Goal: Use online tool/utility: Utilize a website feature to perform a specific function

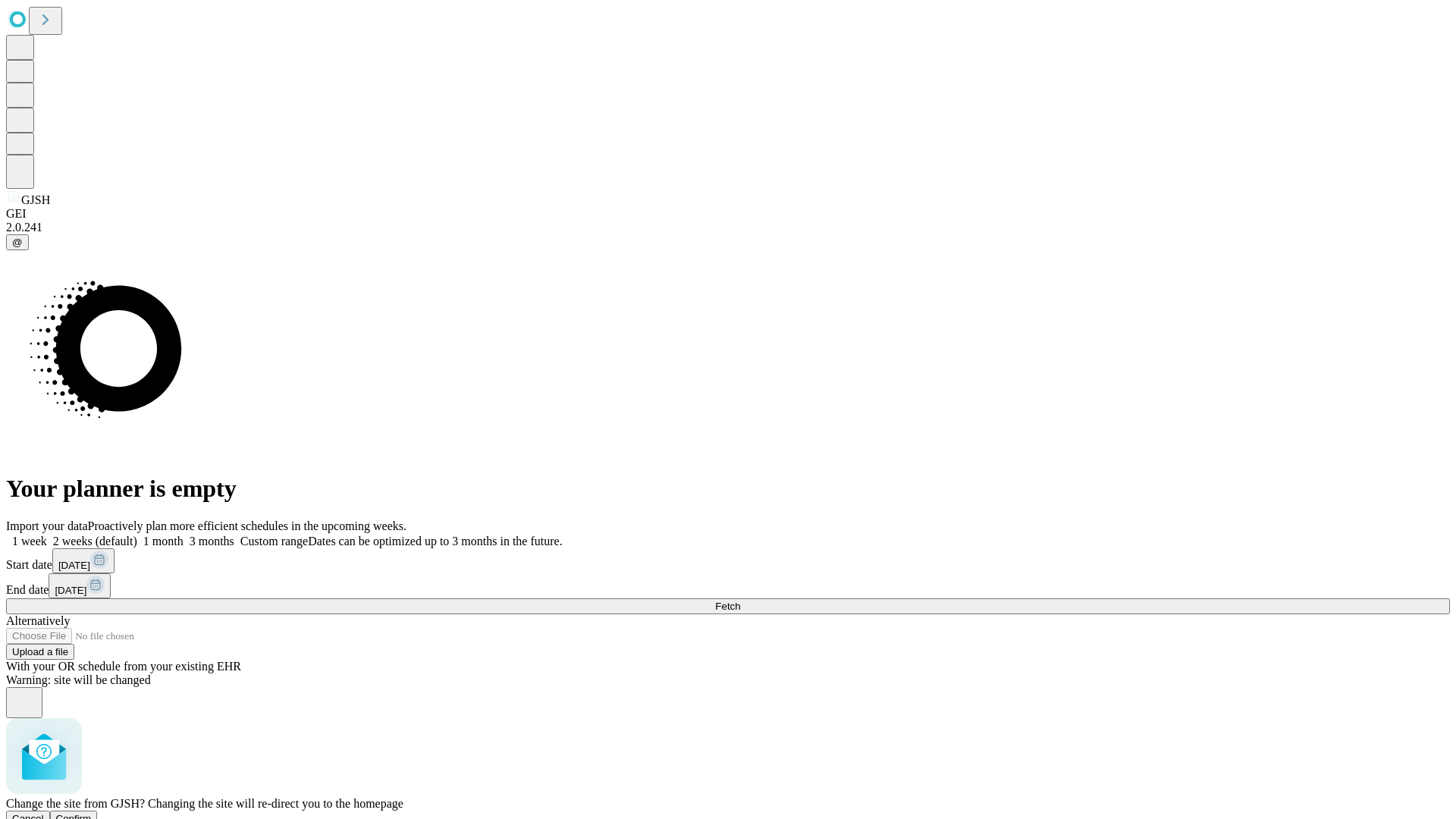
click at [92, 813] on span "Confirm" at bounding box center [74, 819] width 35 height 12
click at [47, 535] on label "1 week" at bounding box center [26, 541] width 41 height 13
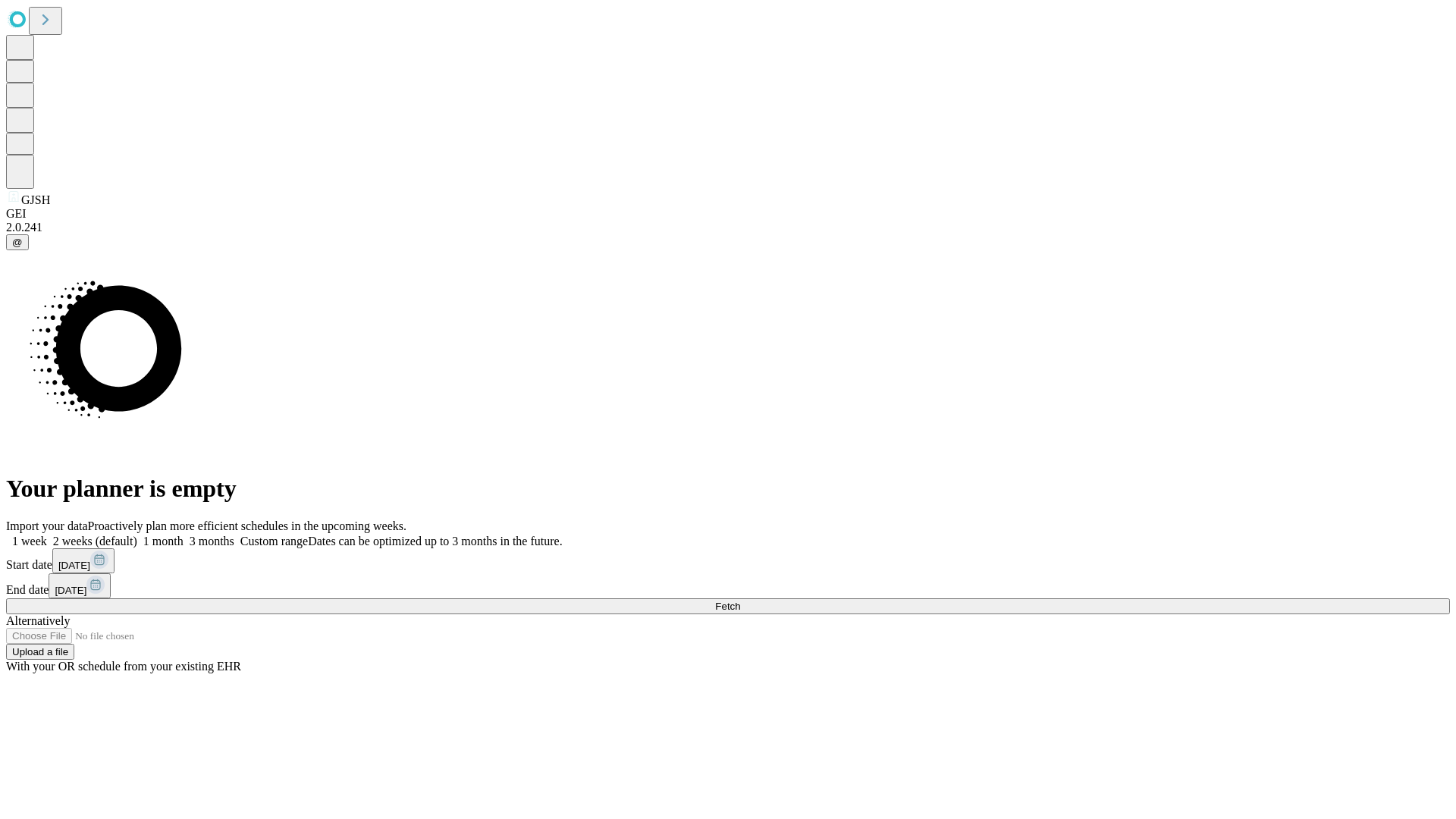
click at [740, 601] on span "Fetch" at bounding box center [728, 607] width 25 height 12
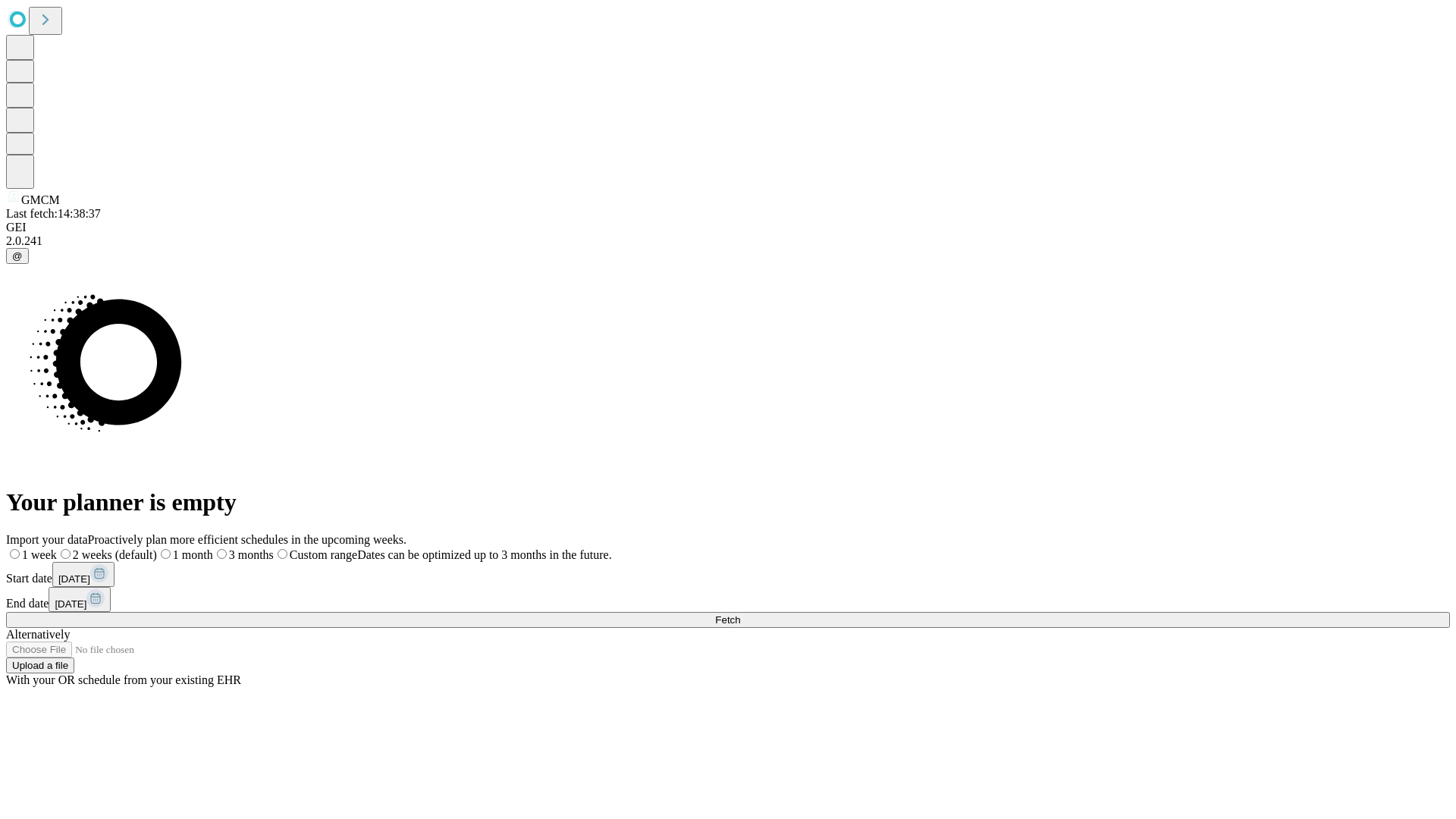
click at [57, 549] on label "1 week" at bounding box center [31, 554] width 51 height 13
click at [740, 614] on span "Fetch" at bounding box center [728, 620] width 25 height 12
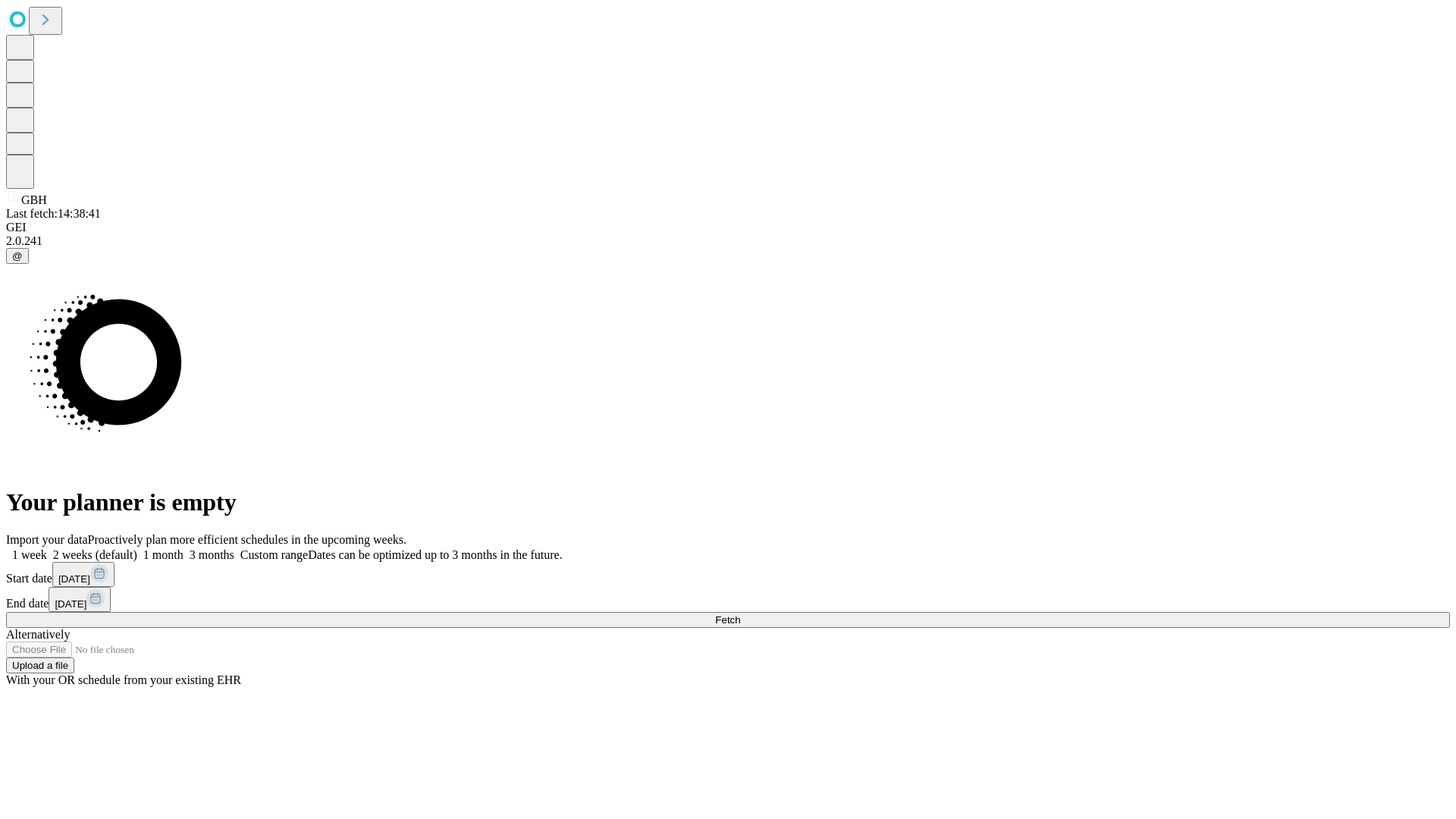
click at [47, 549] on label "1 week" at bounding box center [26, 554] width 41 height 13
click at [740, 614] on span "Fetch" at bounding box center [728, 620] width 25 height 12
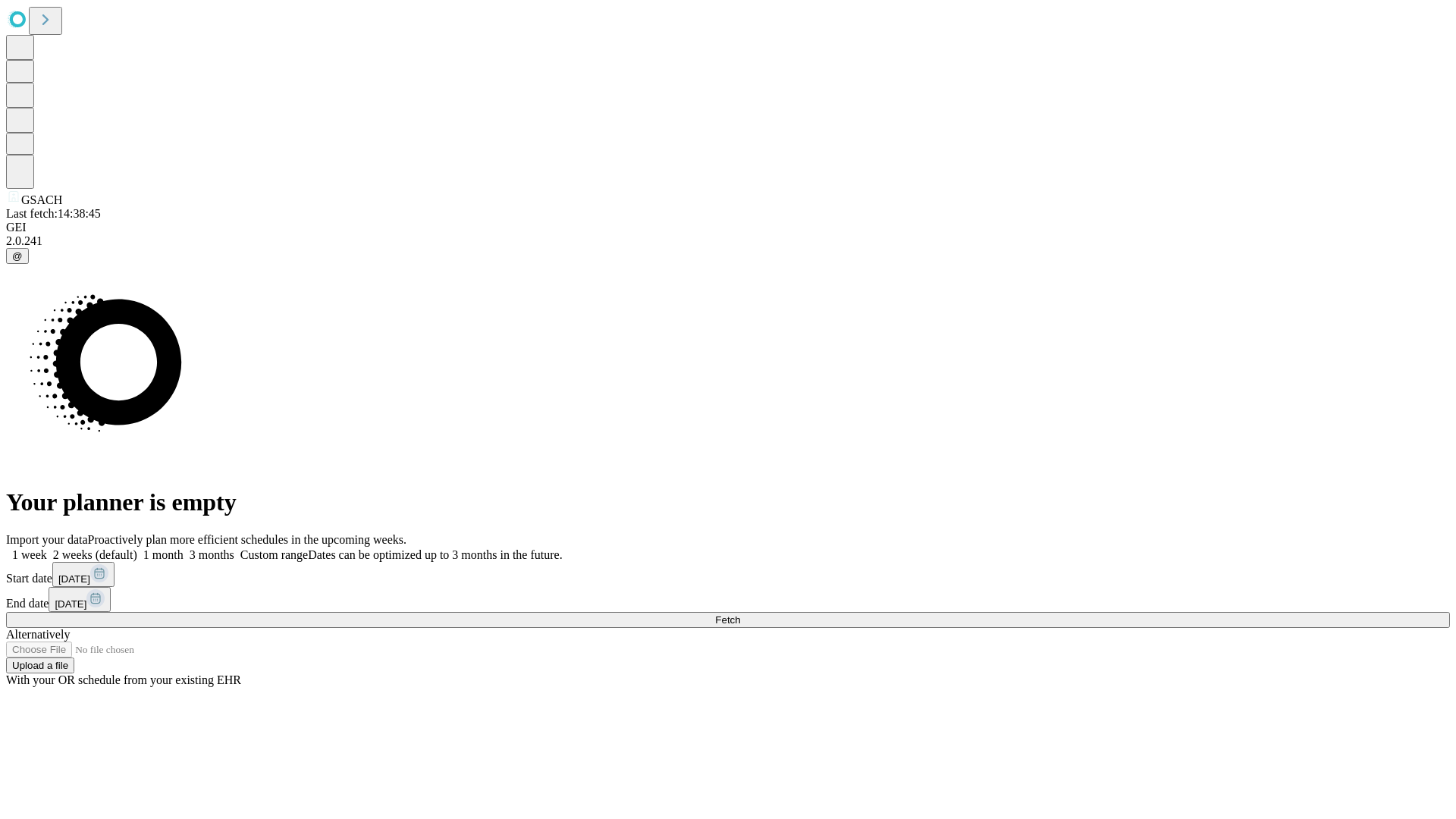
click at [47, 549] on label "1 week" at bounding box center [26, 554] width 41 height 13
click at [740, 614] on span "Fetch" at bounding box center [728, 620] width 25 height 12
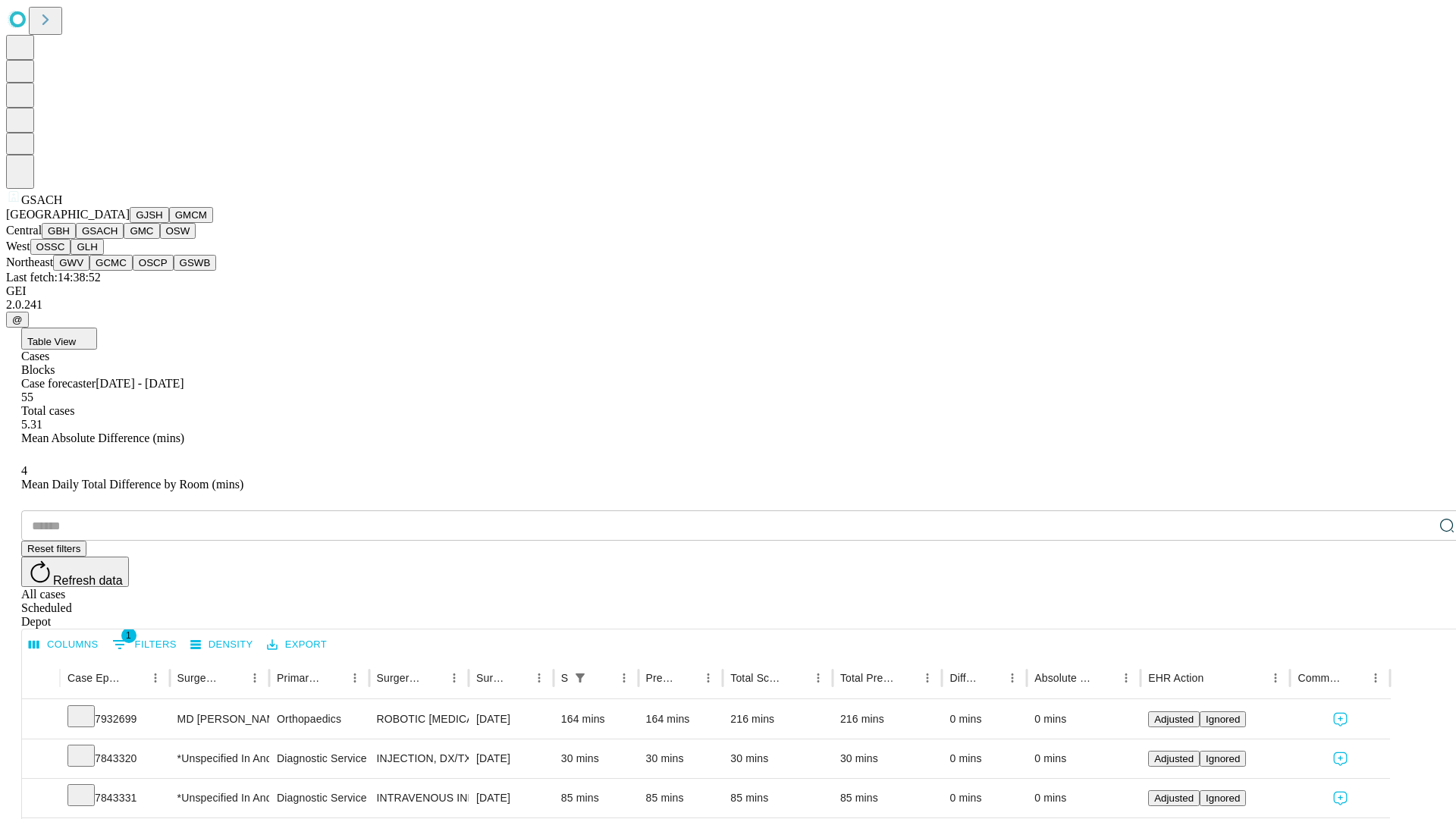
click at [124, 239] on button "GMC" at bounding box center [142, 231] width 35 height 16
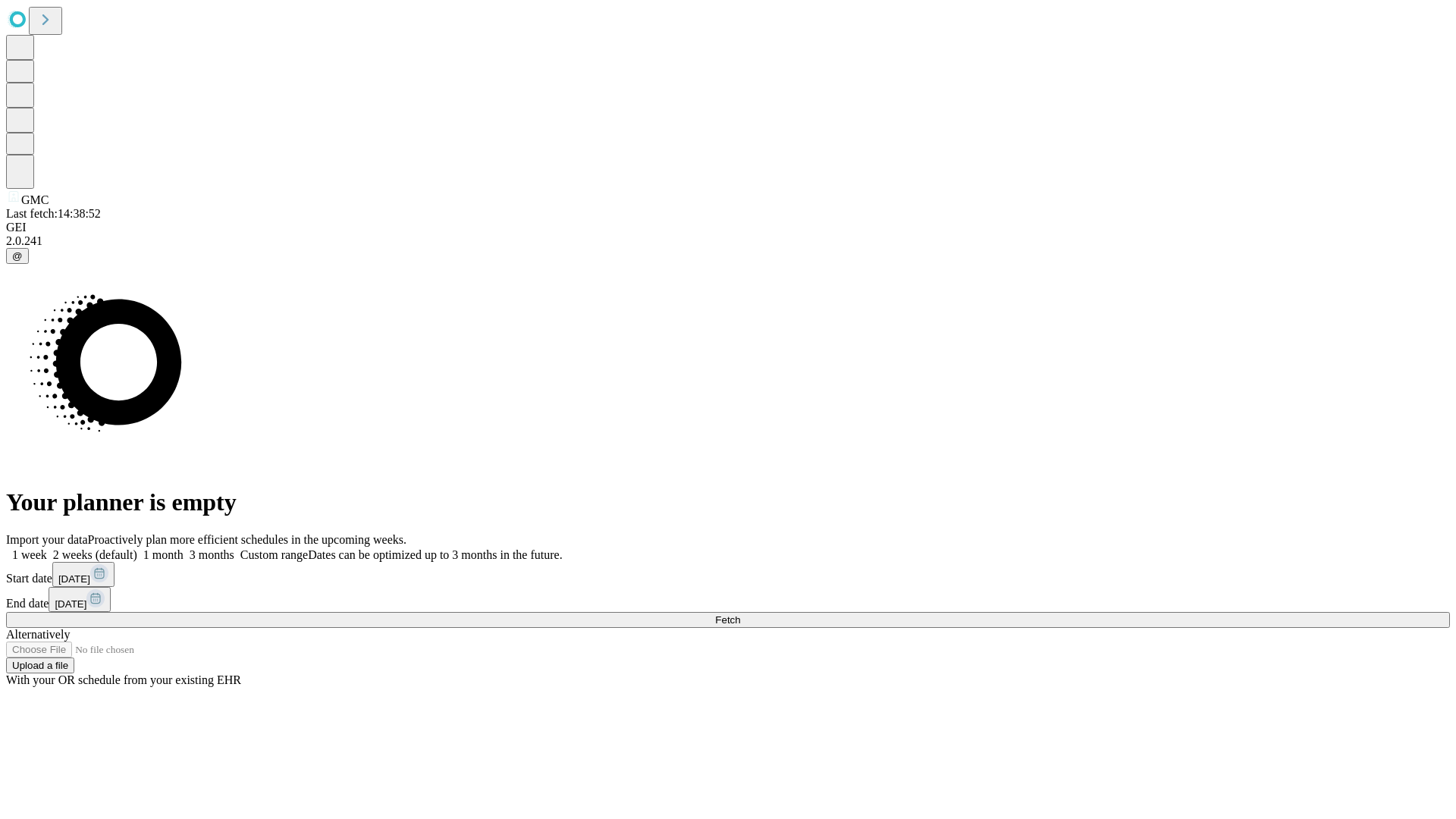
click at [47, 549] on label "1 week" at bounding box center [26, 554] width 41 height 13
click at [740, 614] on span "Fetch" at bounding box center [728, 620] width 25 height 12
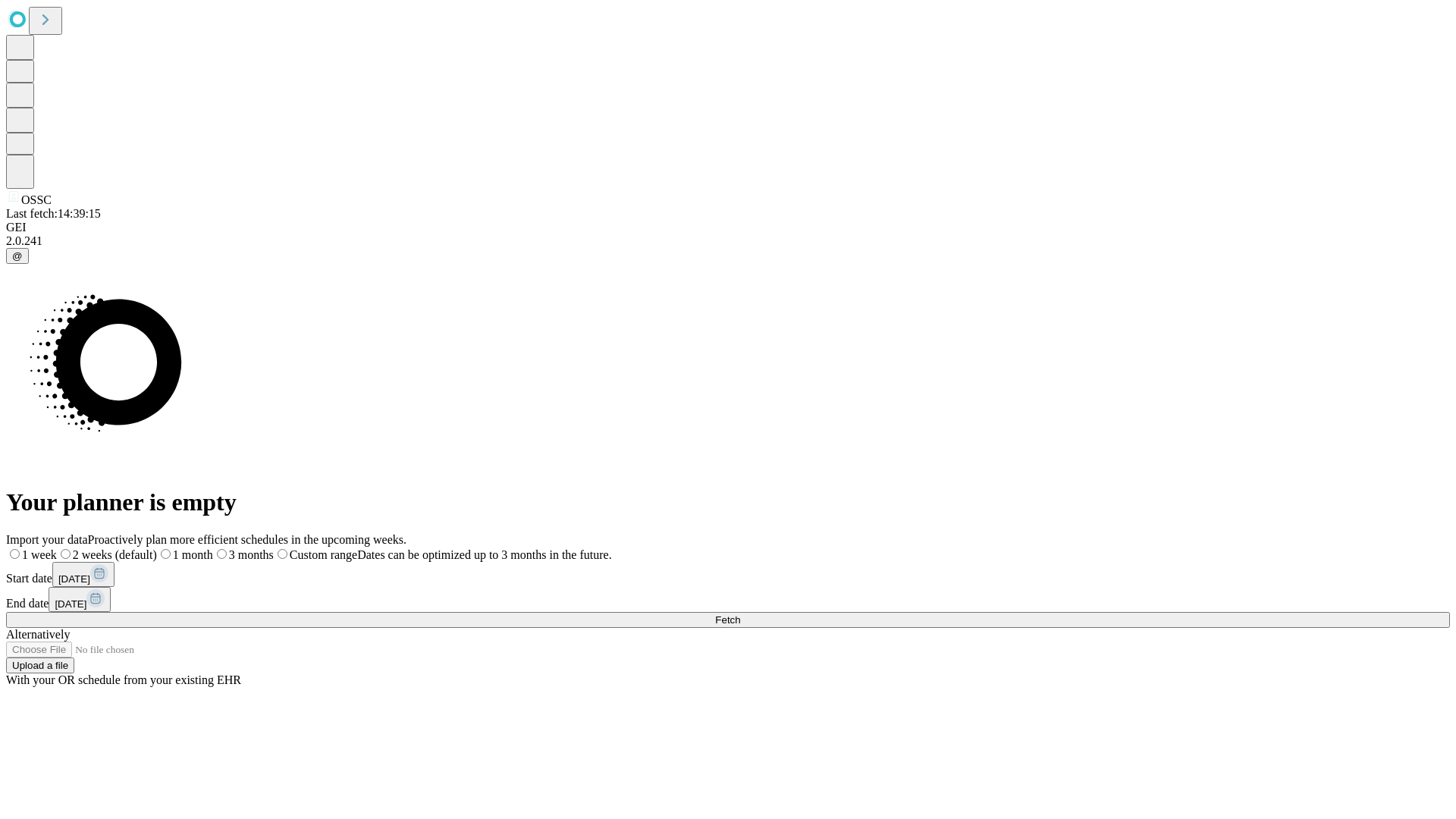
click at [57, 549] on label "1 week" at bounding box center [31, 554] width 51 height 13
click at [740, 614] on span "Fetch" at bounding box center [728, 620] width 25 height 12
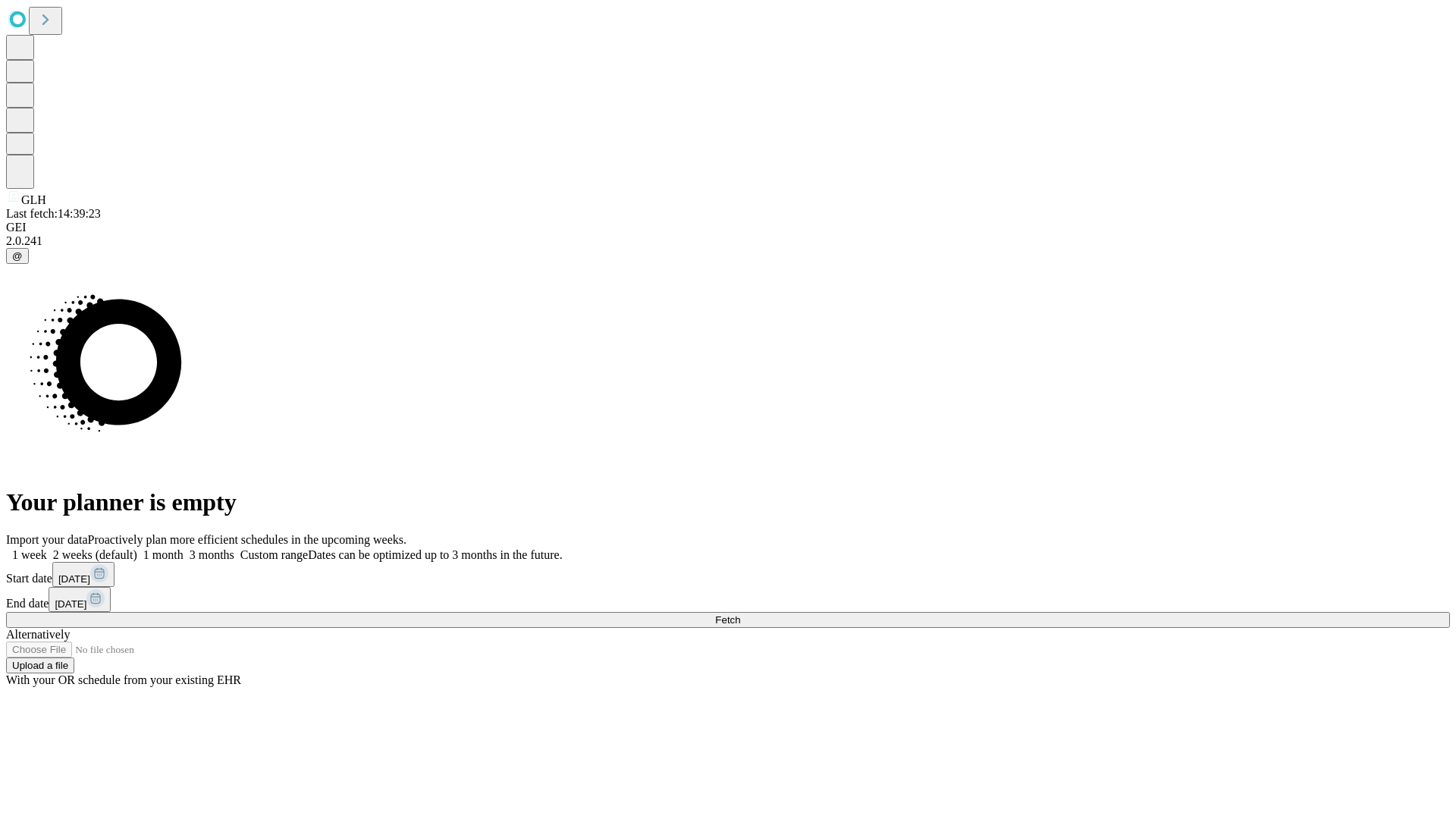
click at [740, 614] on span "Fetch" at bounding box center [728, 620] width 25 height 12
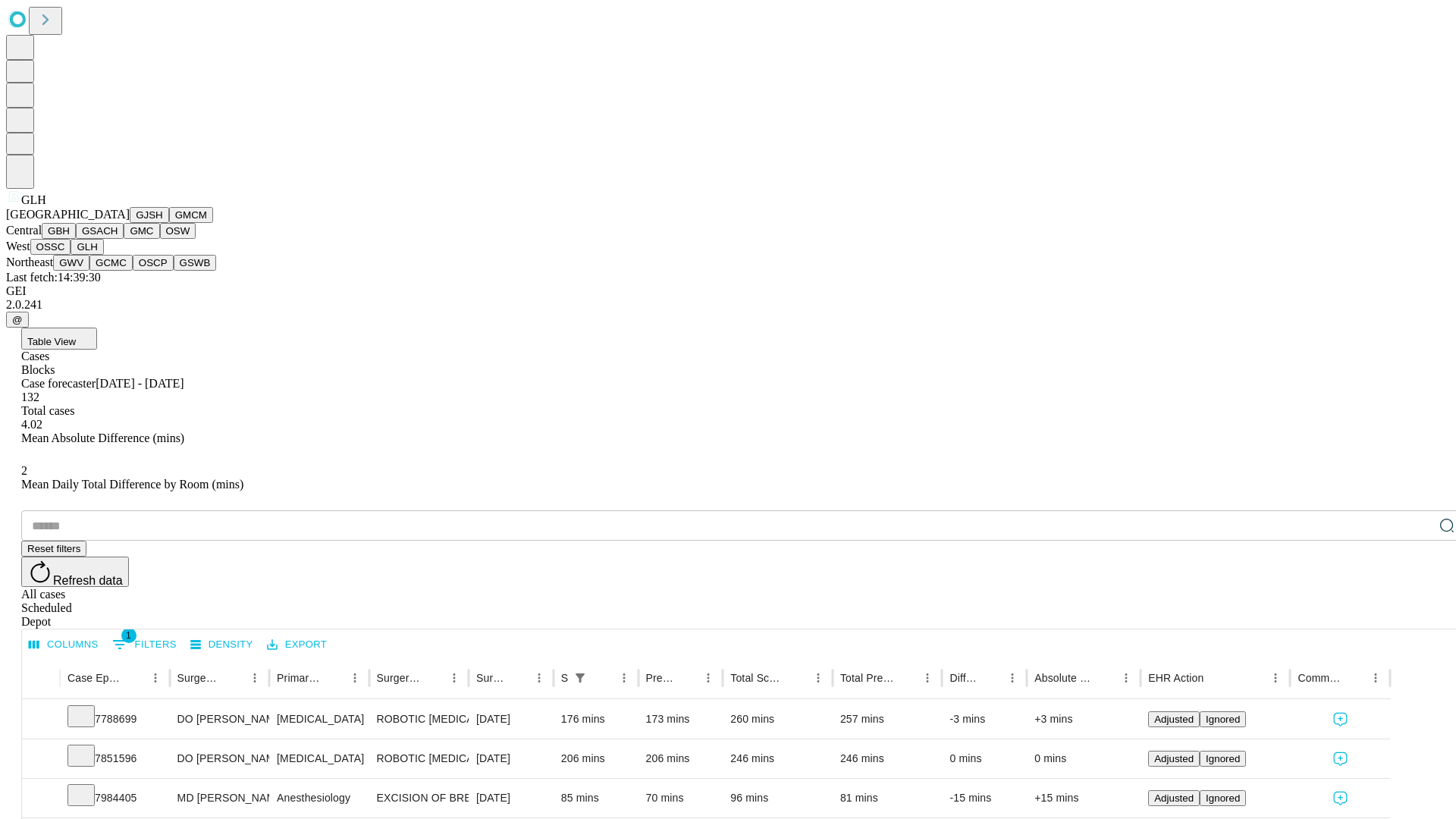
click at [89, 270] on button "GWV" at bounding box center [71, 262] width 36 height 16
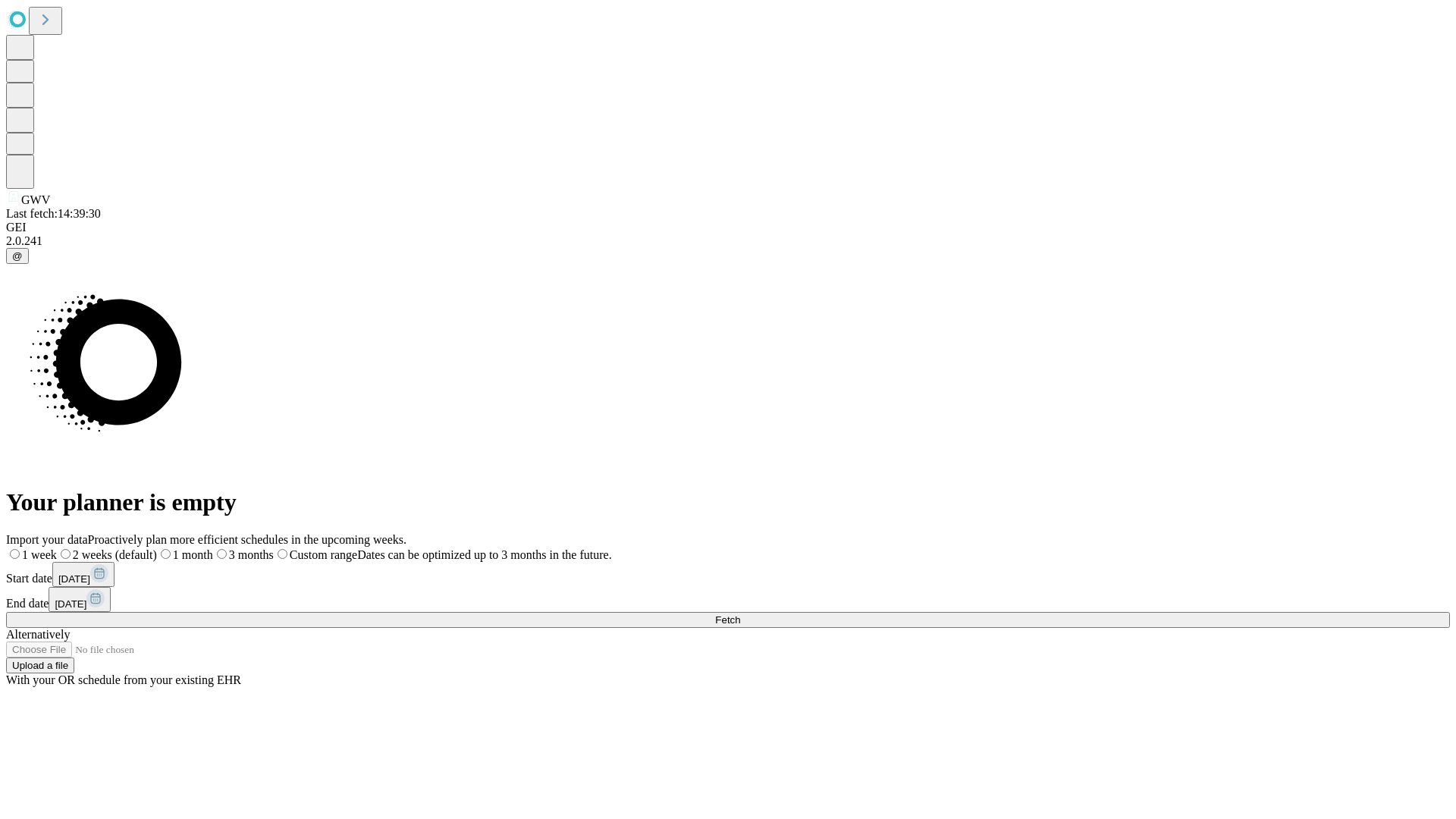
click at [57, 549] on label "1 week" at bounding box center [31, 554] width 51 height 13
click at [740, 614] on span "Fetch" at bounding box center [728, 620] width 25 height 12
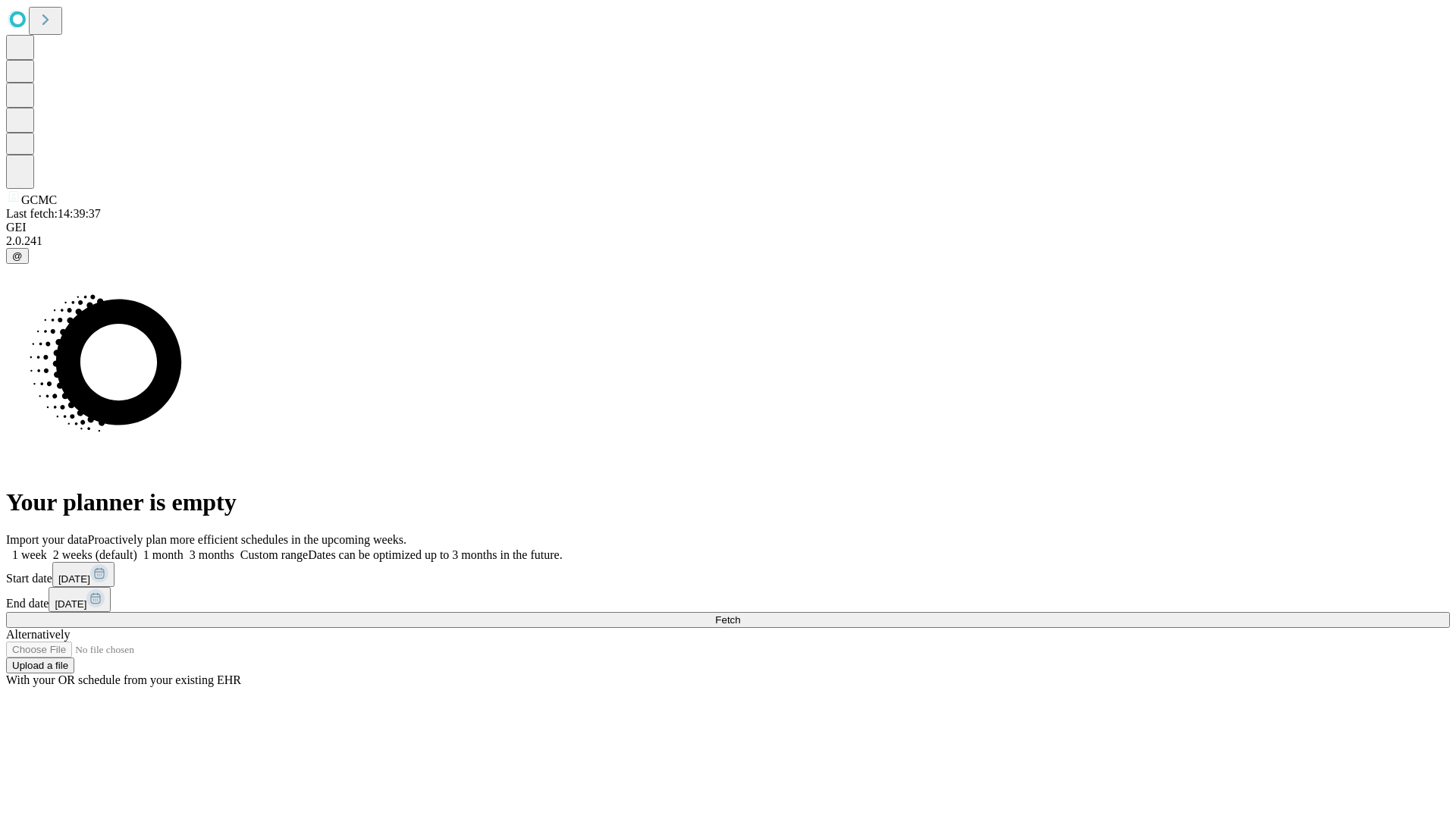
click at [47, 549] on label "1 week" at bounding box center [26, 554] width 41 height 13
click at [740, 614] on span "Fetch" at bounding box center [728, 620] width 25 height 12
